Goal: Task Accomplishment & Management: Use online tool/utility

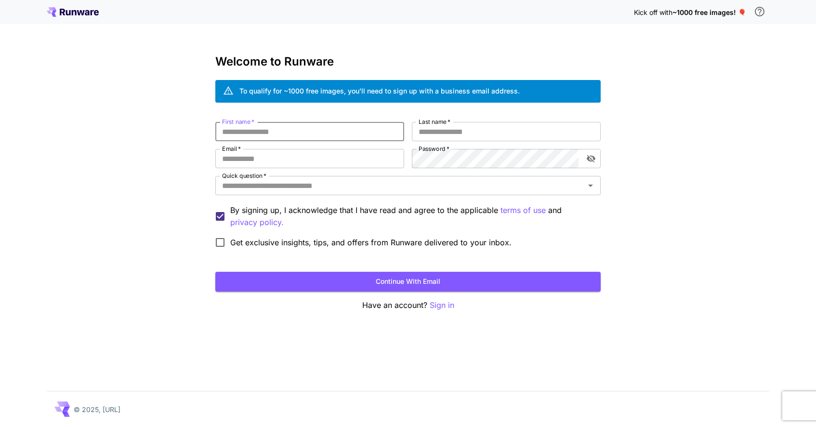
click at [344, 127] on input "First name   *" at bounding box center [309, 131] width 189 height 19
type input "*******"
type input "*****"
type input "**********"
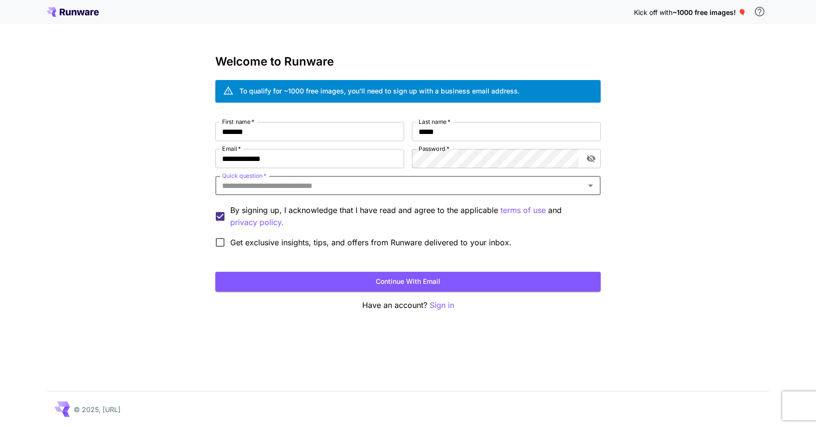
click at [413, 184] on input "Quick question   *" at bounding box center [400, 185] width 364 height 13
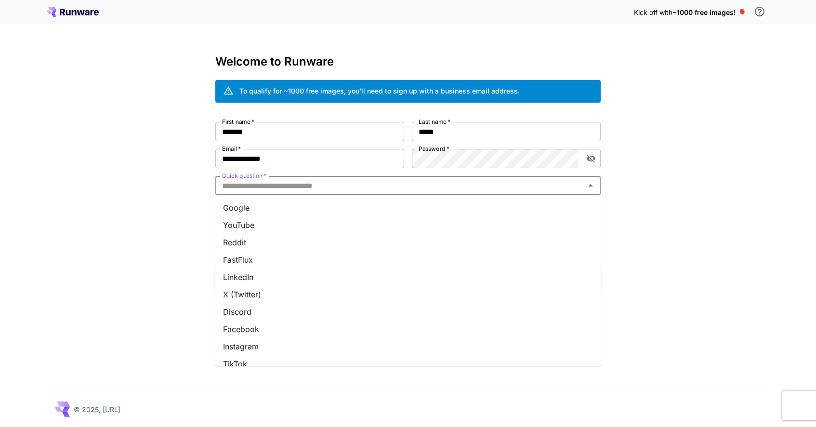
click at [388, 211] on li "Google" at bounding box center [407, 207] width 385 height 17
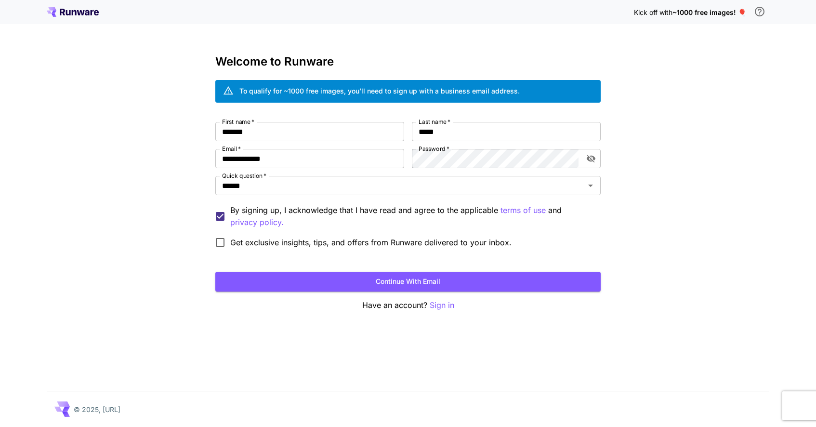
click at [350, 249] on label "Get exclusive insights, tips, and offers from Runware delivered to your inbox." at bounding box center [360, 242] width 301 height 20
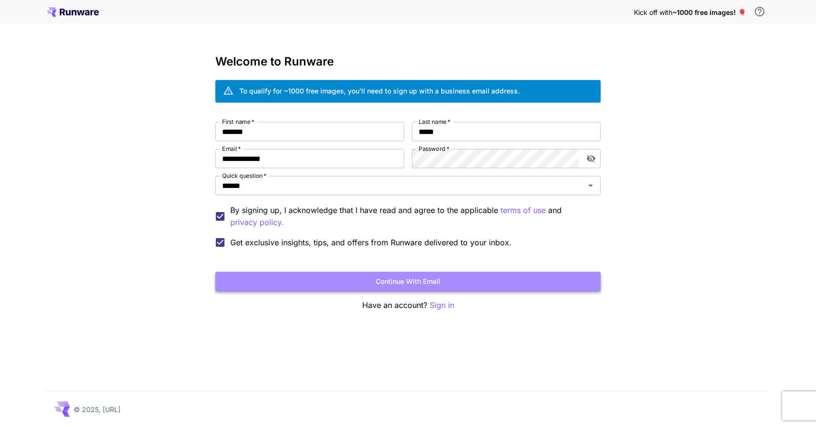
click at [357, 282] on button "Continue with email" at bounding box center [407, 282] width 385 height 20
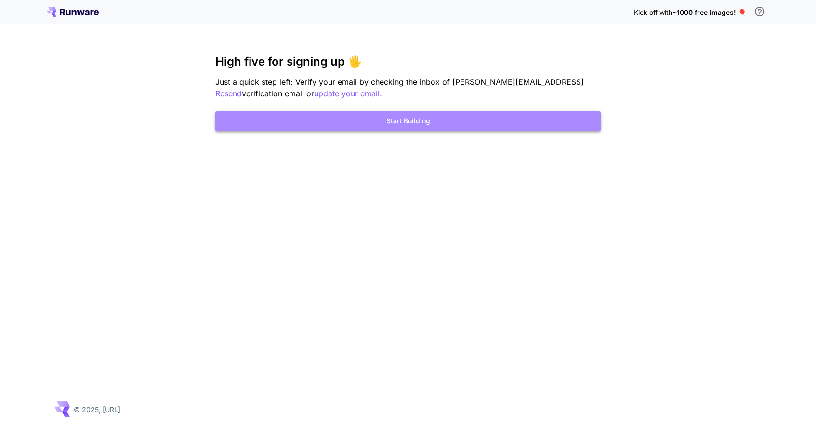
click at [430, 121] on button "Start Building" at bounding box center [407, 121] width 385 height 20
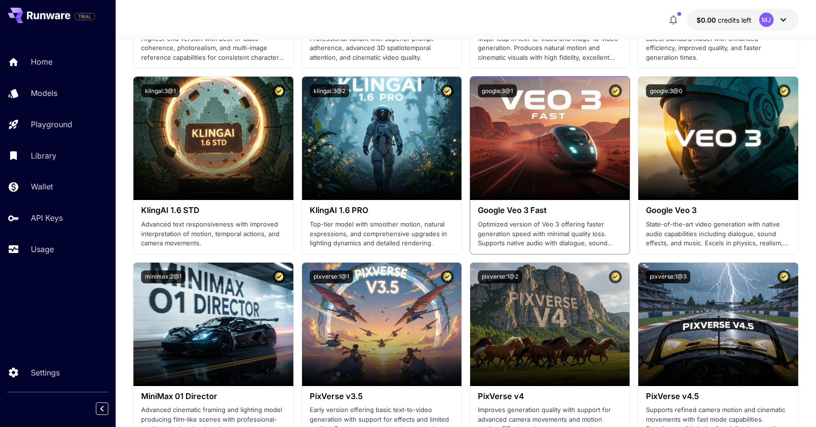
scroll to position [673, 0]
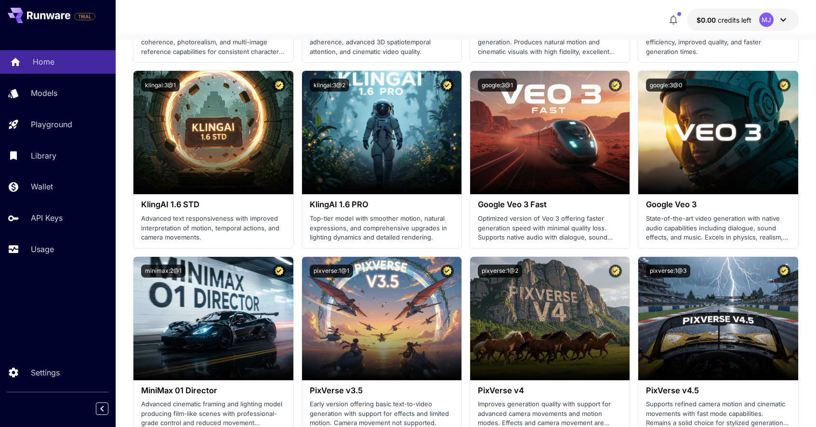
click at [49, 65] on p "Home" at bounding box center [44, 62] width 22 height 12
click at [61, 94] on div "Models" at bounding box center [70, 93] width 75 height 12
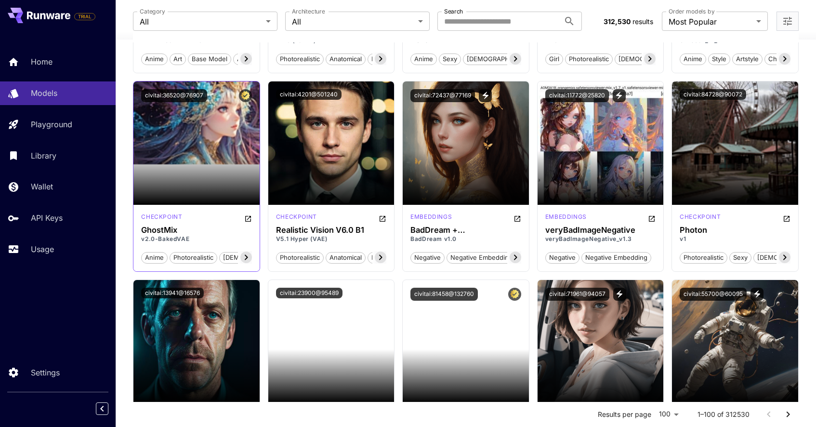
scroll to position [1814, 0]
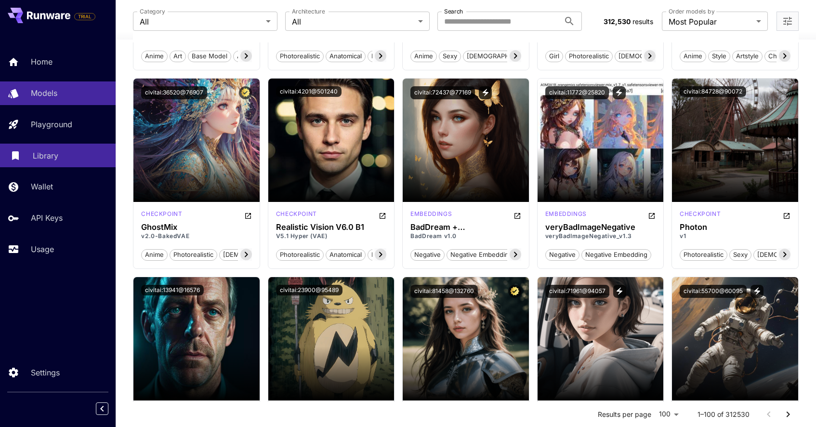
click at [62, 156] on div "Library" at bounding box center [70, 156] width 75 height 12
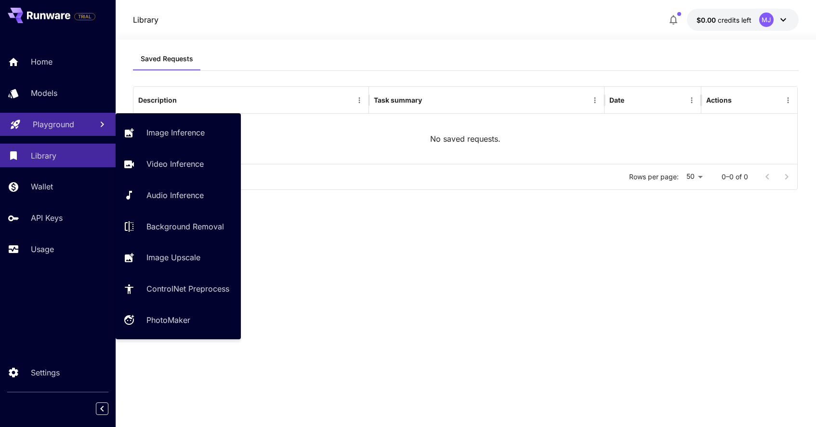
click at [61, 130] on p "Playground" at bounding box center [53, 124] width 41 height 12
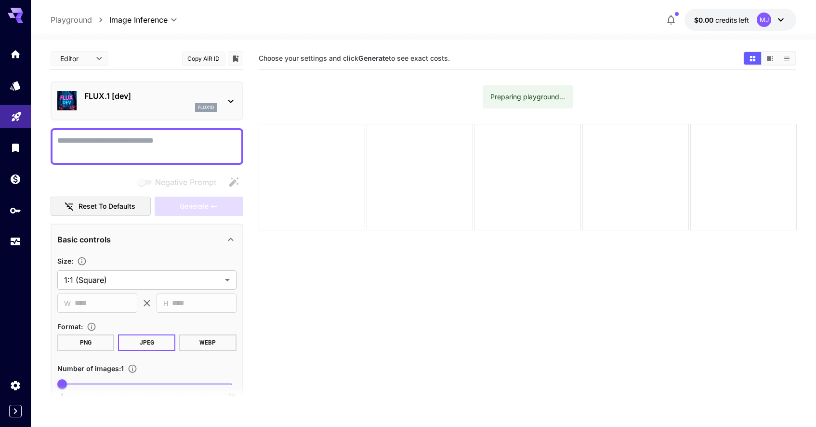
click at [132, 101] on p "FLUX.1 [dev]" at bounding box center [150, 96] width 133 height 12
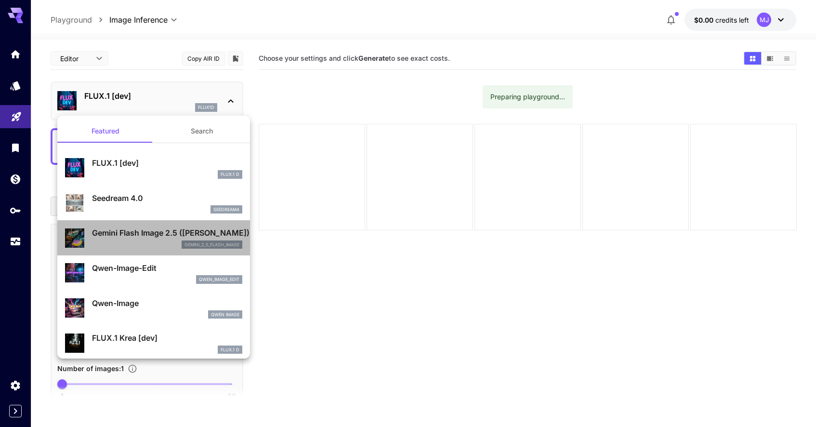
click at [147, 237] on p "Gemini Flash Image 2.5 ([PERSON_NAME])" at bounding box center [167, 233] width 150 height 12
